Goal: Task Accomplishment & Management: Use online tool/utility

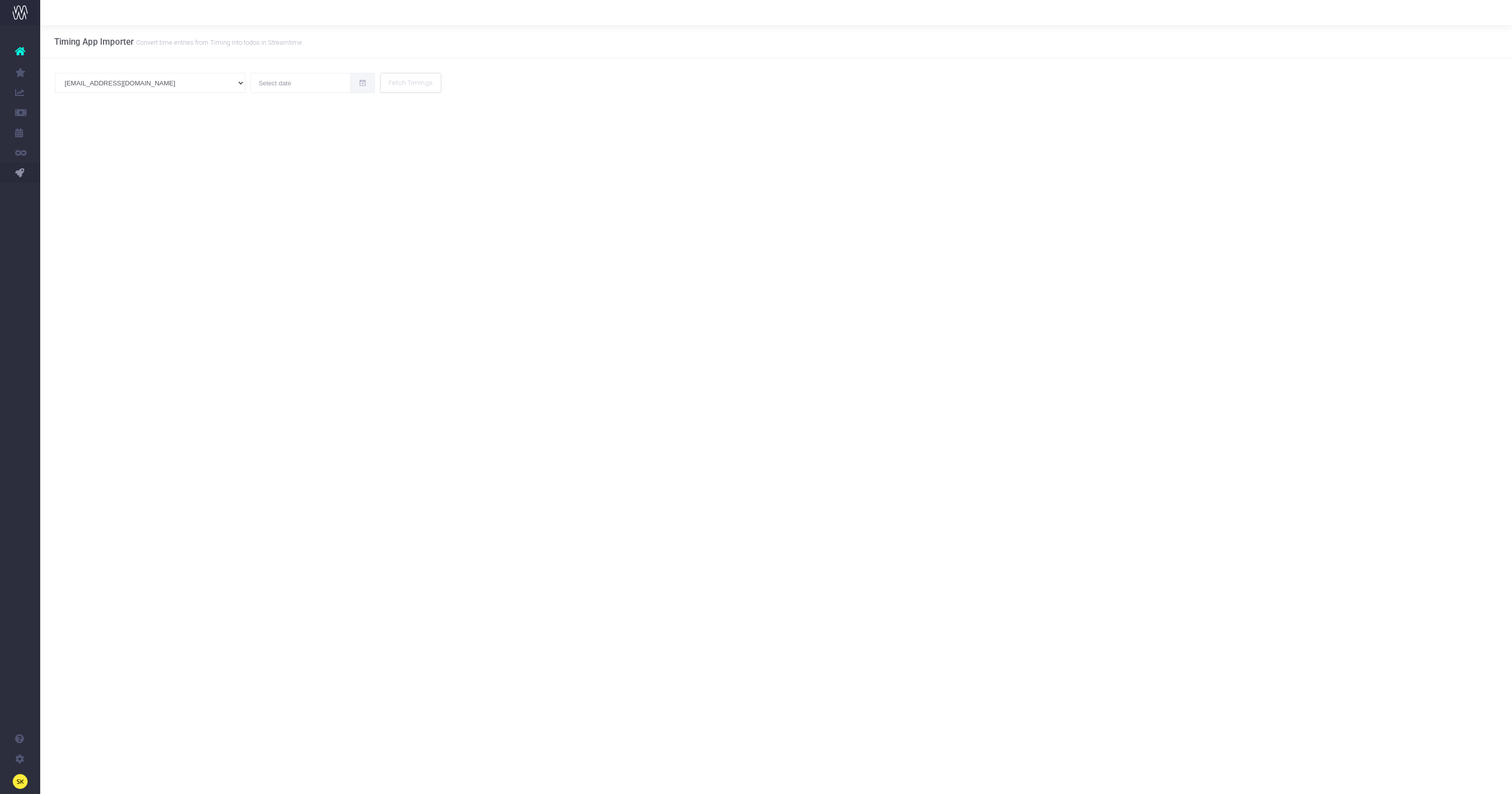
drag, startPoint x: 109, startPoint y: 163, endPoint x: 124, endPoint y: 129, distance: 37.2
click at [109, 163] on div "Timing App Importer Convert time entries from Timing into todos in Streamtime. …" at bounding box center [776, 410] width 1472 height 769
click at [250, 85] on input "text" at bounding box center [300, 83] width 100 height 20
drag, startPoint x: 75, startPoint y: 172, endPoint x: 63, endPoint y: 176, distance: 12.6
click at [75, 172] on div "Timing App Importer Convert time entries from Timing into todos in Streamtime. …" at bounding box center [776, 410] width 1472 height 769
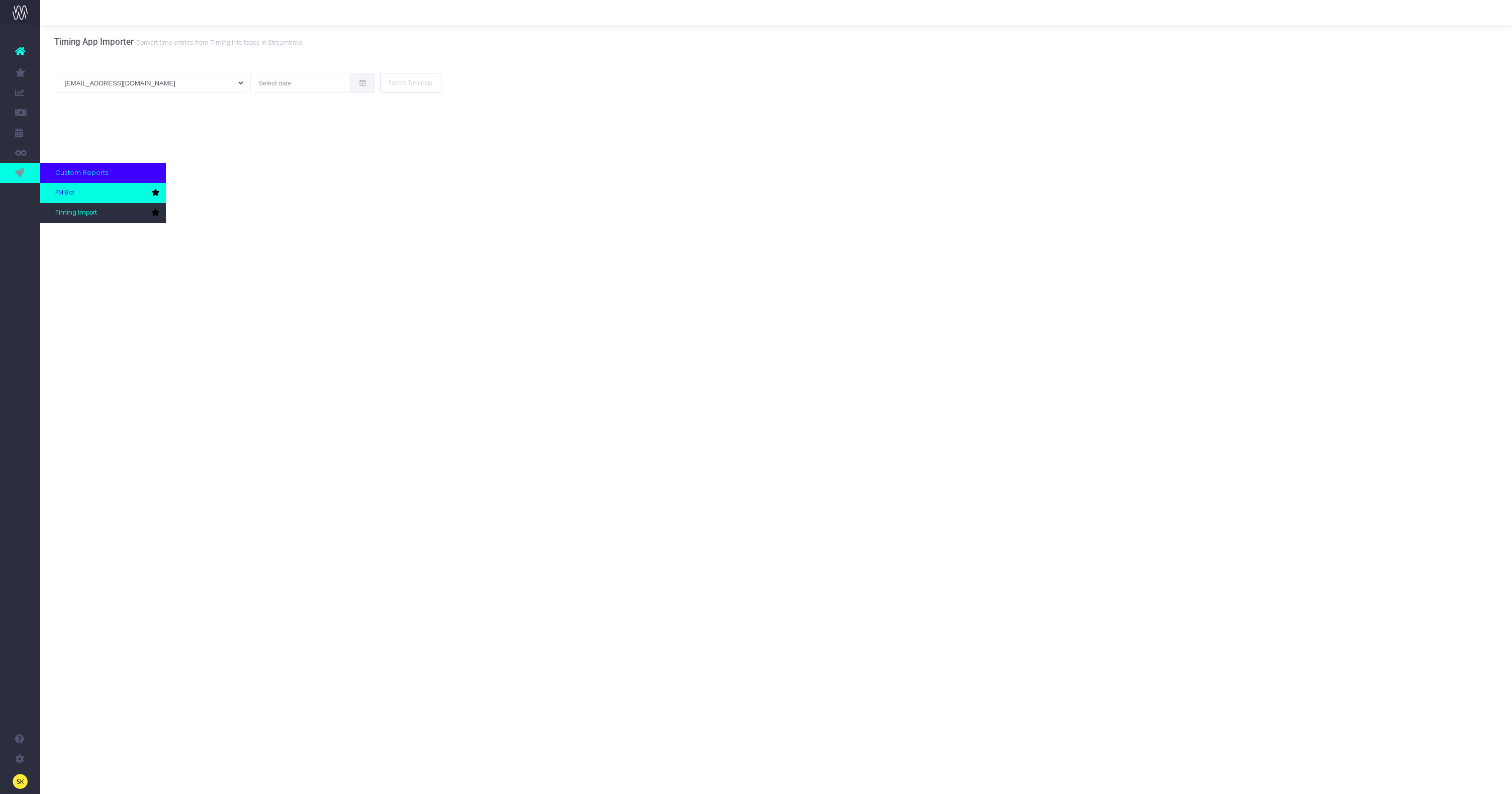
click at [79, 193] on link "PM Bot" at bounding box center [103, 193] width 126 height 20
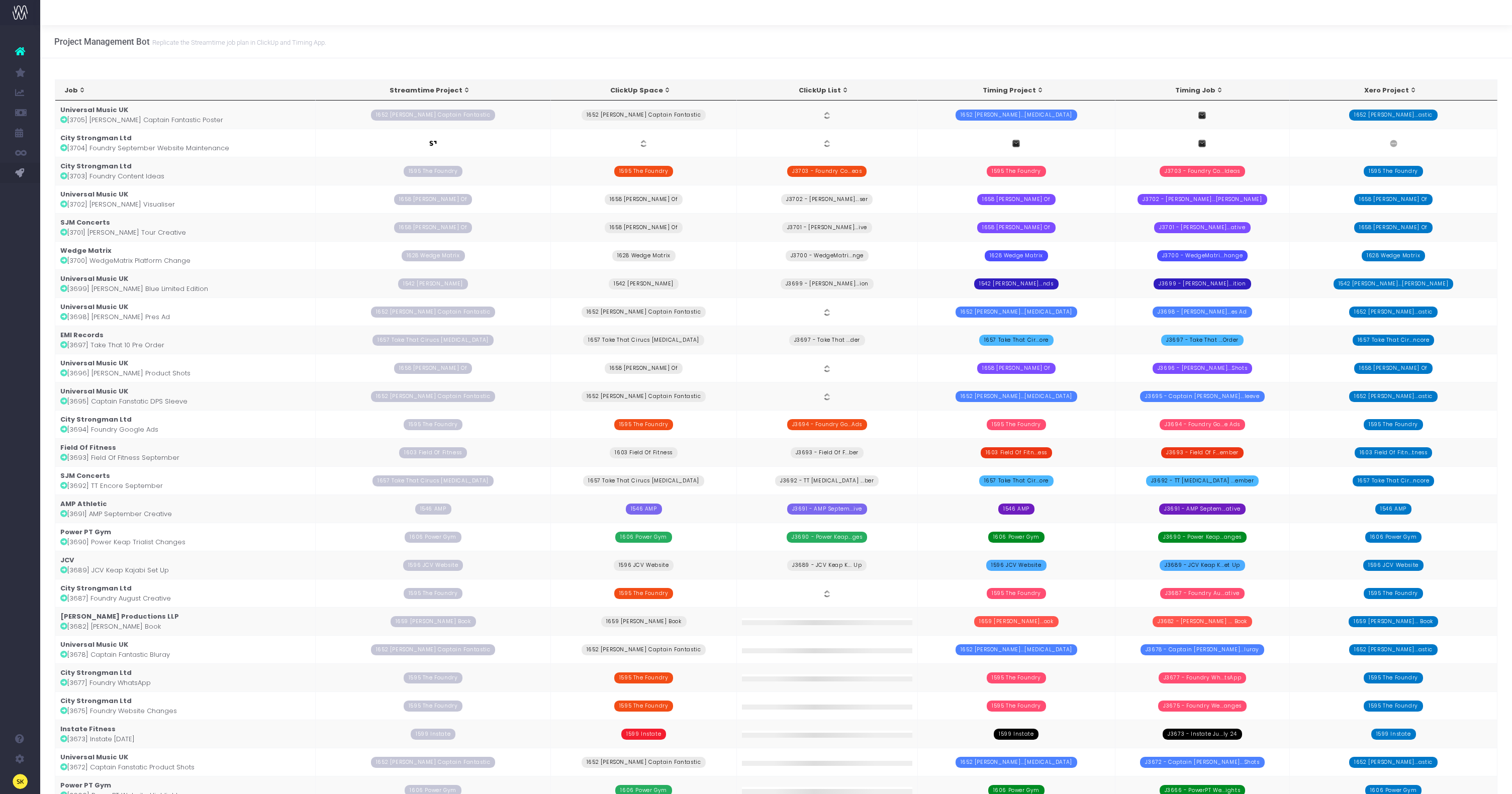
click at [153, 117] on td "Universal Music UK [3705] Elton Captain Fantastic Poster" at bounding box center [185, 114] width 261 height 28
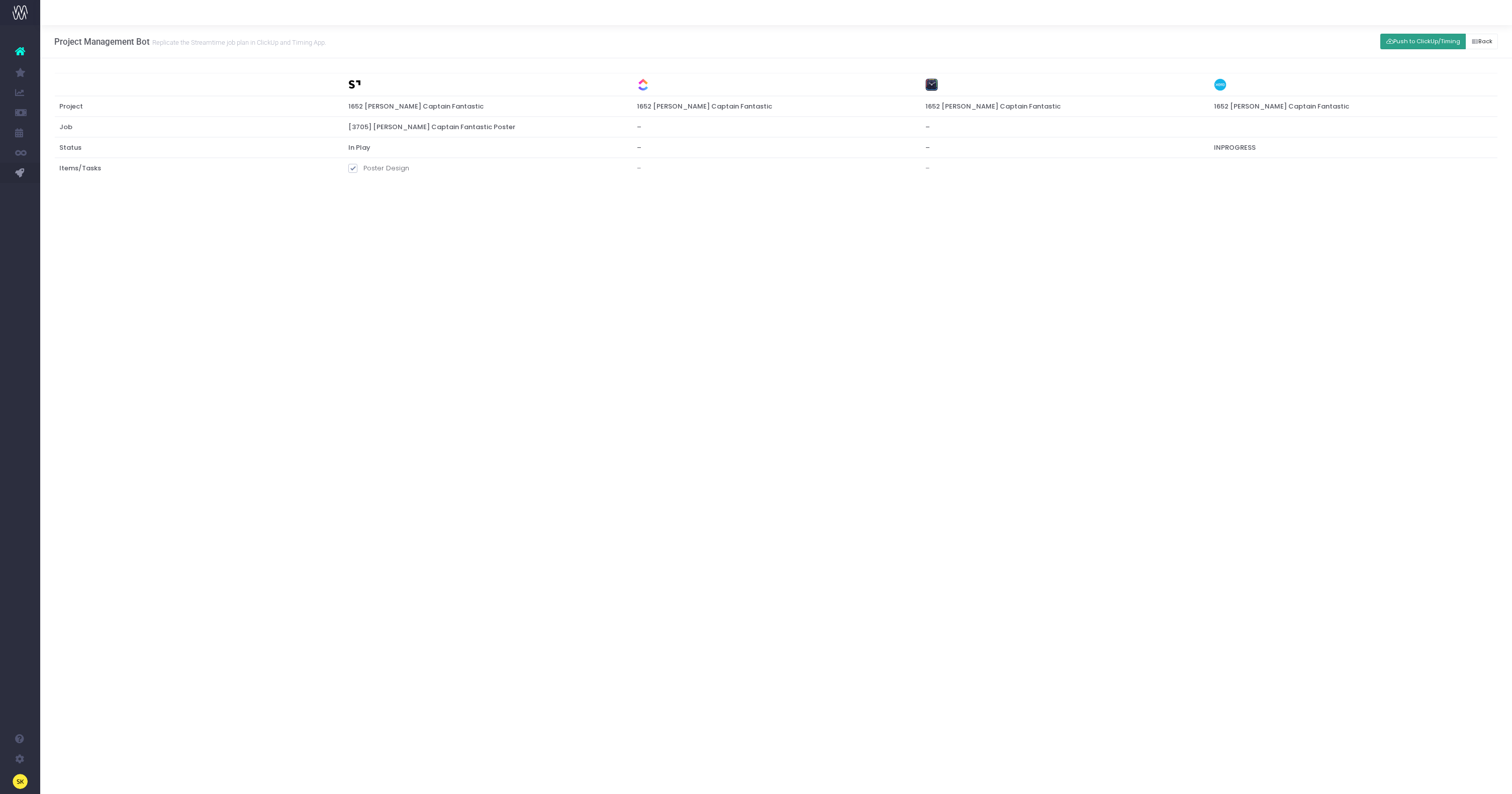
click at [1394, 42] on button "Push to ClickUp/Timing" at bounding box center [1423, 41] width 86 height 16
drag, startPoint x: 132, startPoint y: 229, endPoint x: 107, endPoint y: 219, distance: 26.9
click at [128, 227] on div "Project Management Bot Replicate the Streamtime job plan in ClickUp and Timing …" at bounding box center [776, 410] width 1472 height 769
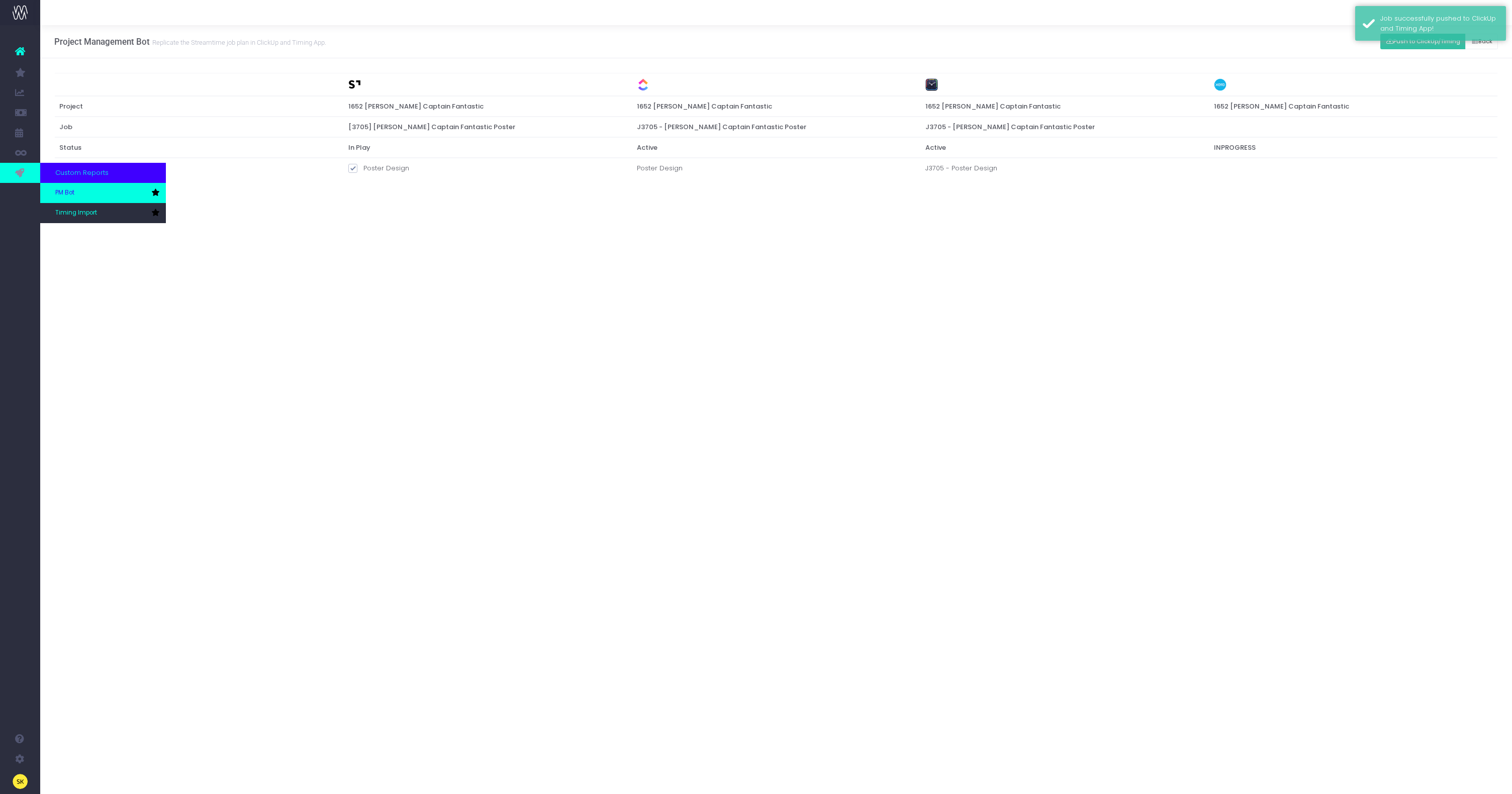
click at [68, 194] on span "PM Bot" at bounding box center [65, 192] width 19 height 9
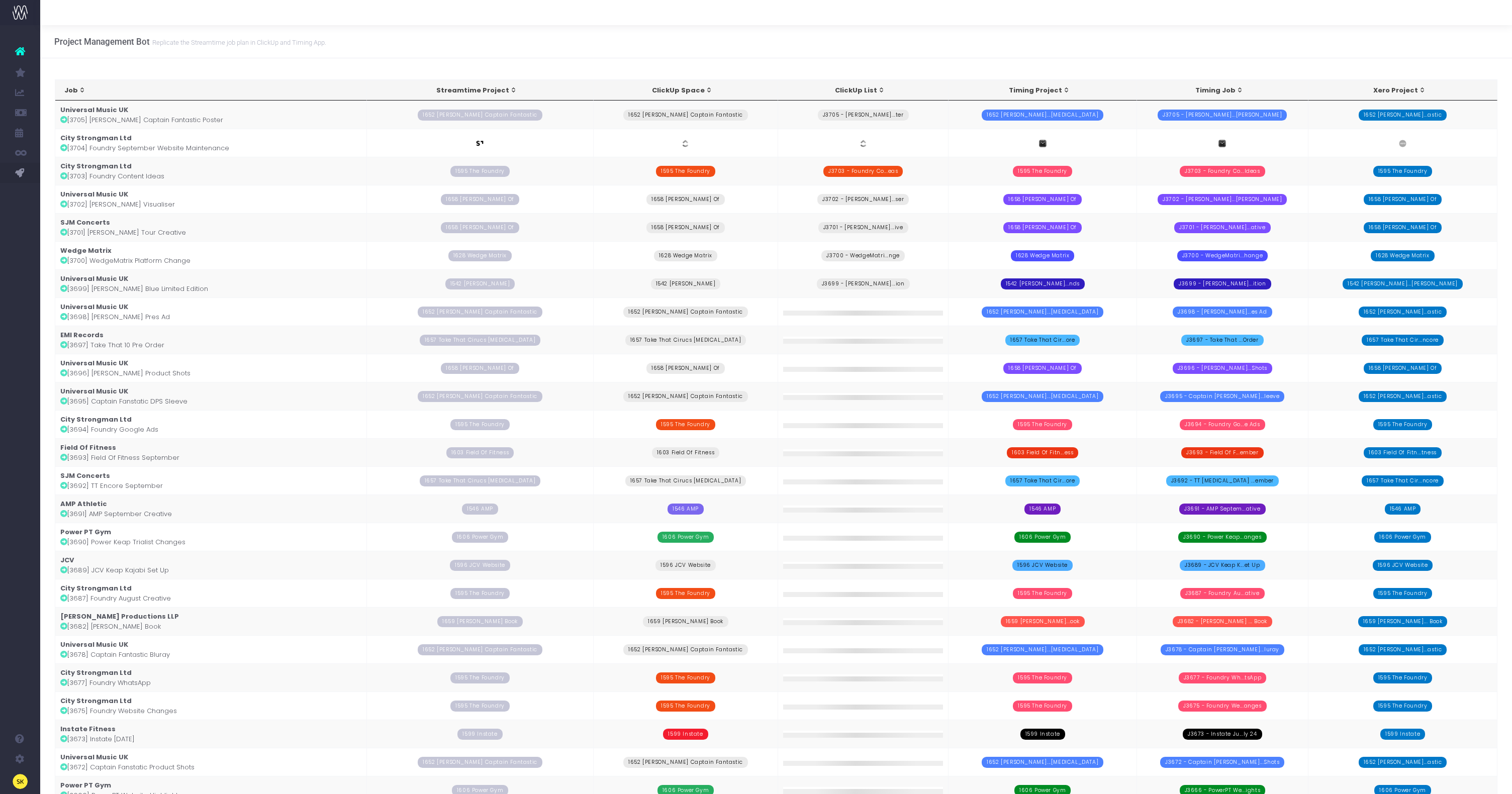
click at [175, 203] on td "Universal Music UK [3702] [PERSON_NAME] Visualiser" at bounding box center [211, 199] width 312 height 28
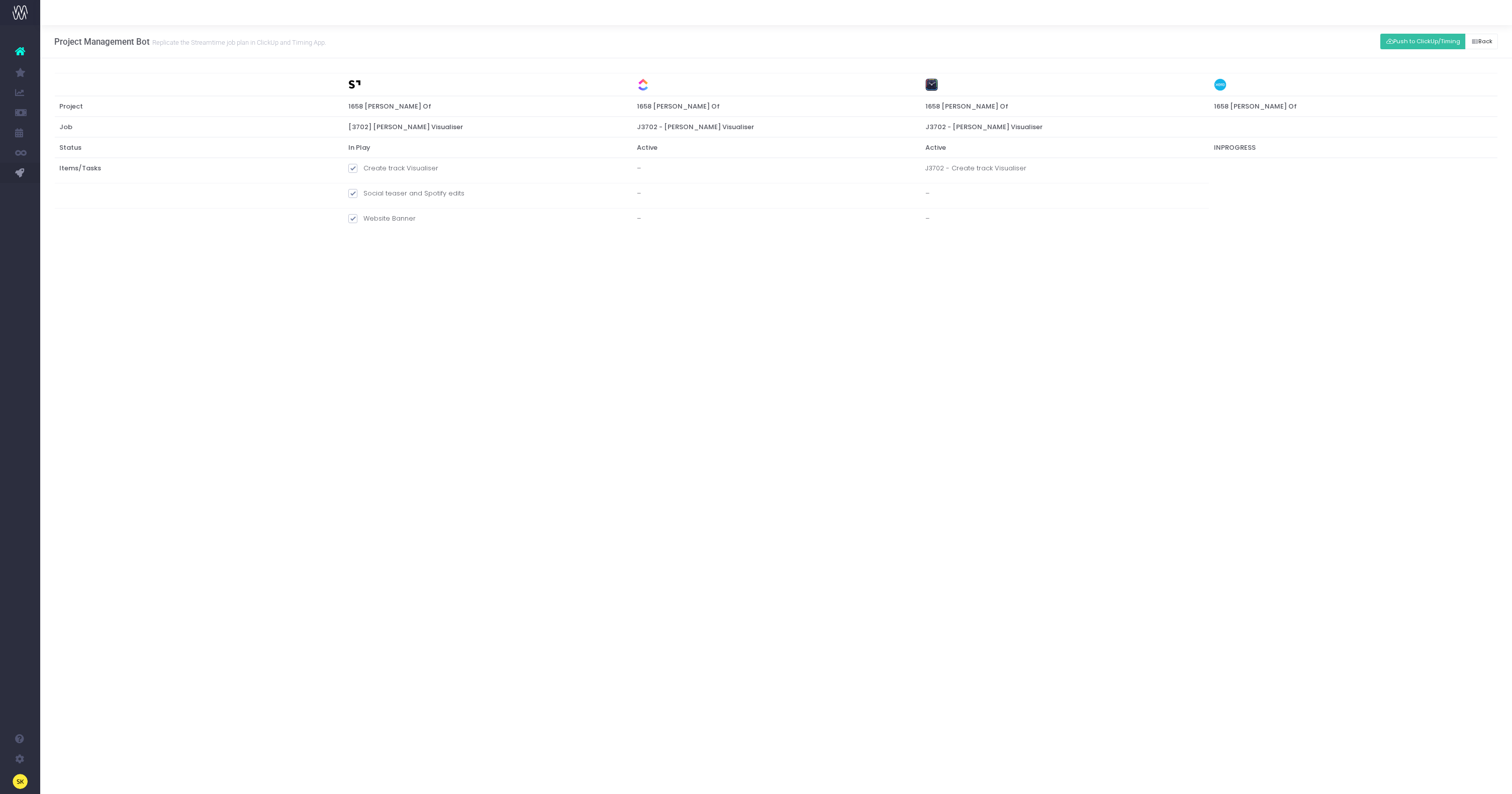
drag, startPoint x: 352, startPoint y: 168, endPoint x: 362, endPoint y: 170, distance: 10.2
click at [352, 168] on span at bounding box center [352, 168] width 9 height 9
click at [363, 168] on input "Create track Visualiser" at bounding box center [366, 166] width 6 height 6
checkbox input "false"
click at [1403, 38] on button "Push to ClickUp/Timing" at bounding box center [1423, 41] width 86 height 16
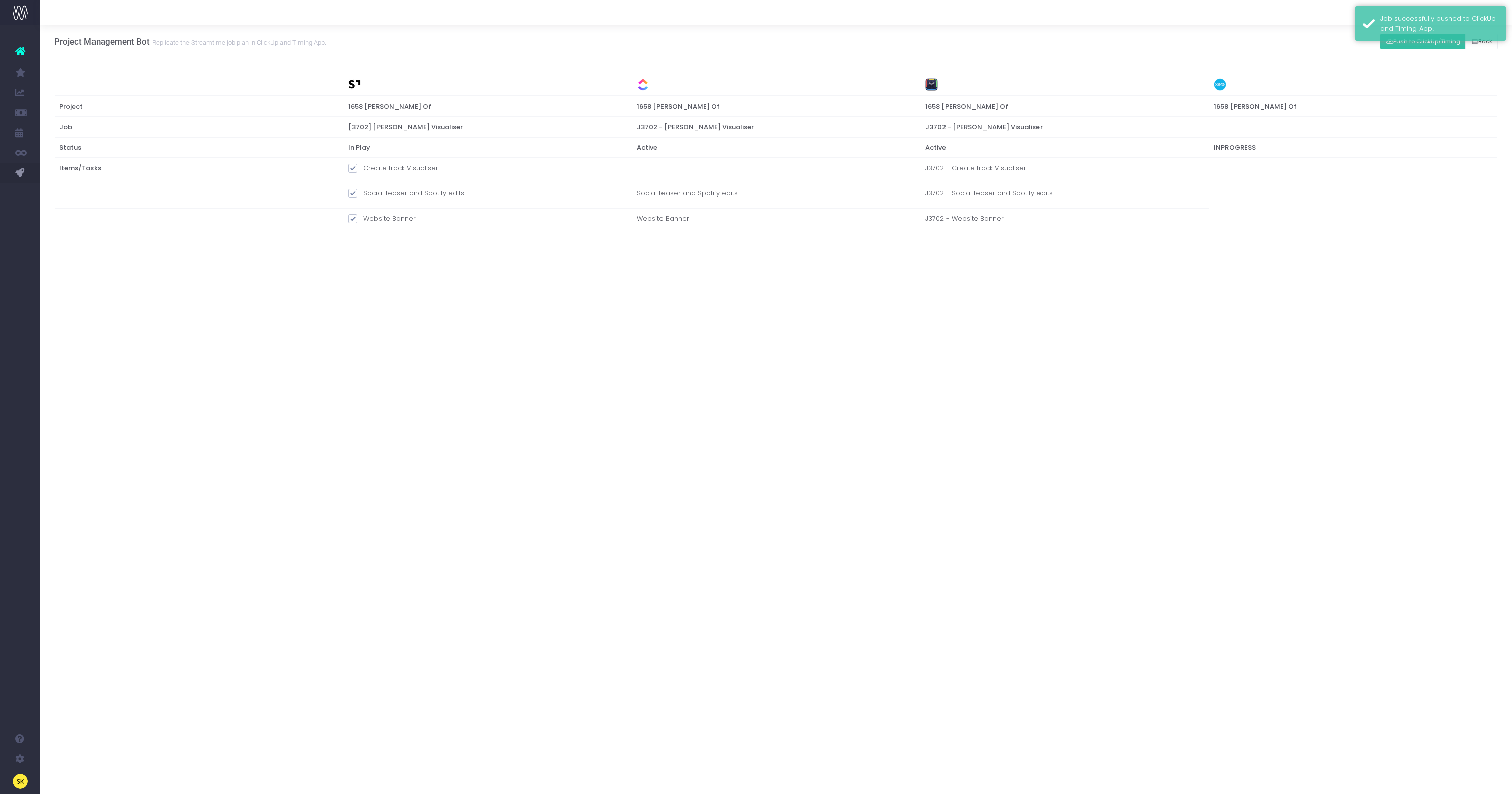
click at [488, 341] on div "Project Management Bot Replicate the Streamtime job plan in [GEOGRAPHIC_DATA] a…" at bounding box center [776, 410] width 1472 height 769
drag, startPoint x: 500, startPoint y: 332, endPoint x: 474, endPoint y: 303, distance: 38.9
click at [499, 332] on div "Project Management Bot Replicate the Streamtime job plan in [GEOGRAPHIC_DATA] a…" at bounding box center [776, 410] width 1472 height 769
